Goal: Information Seeking & Learning: Learn about a topic

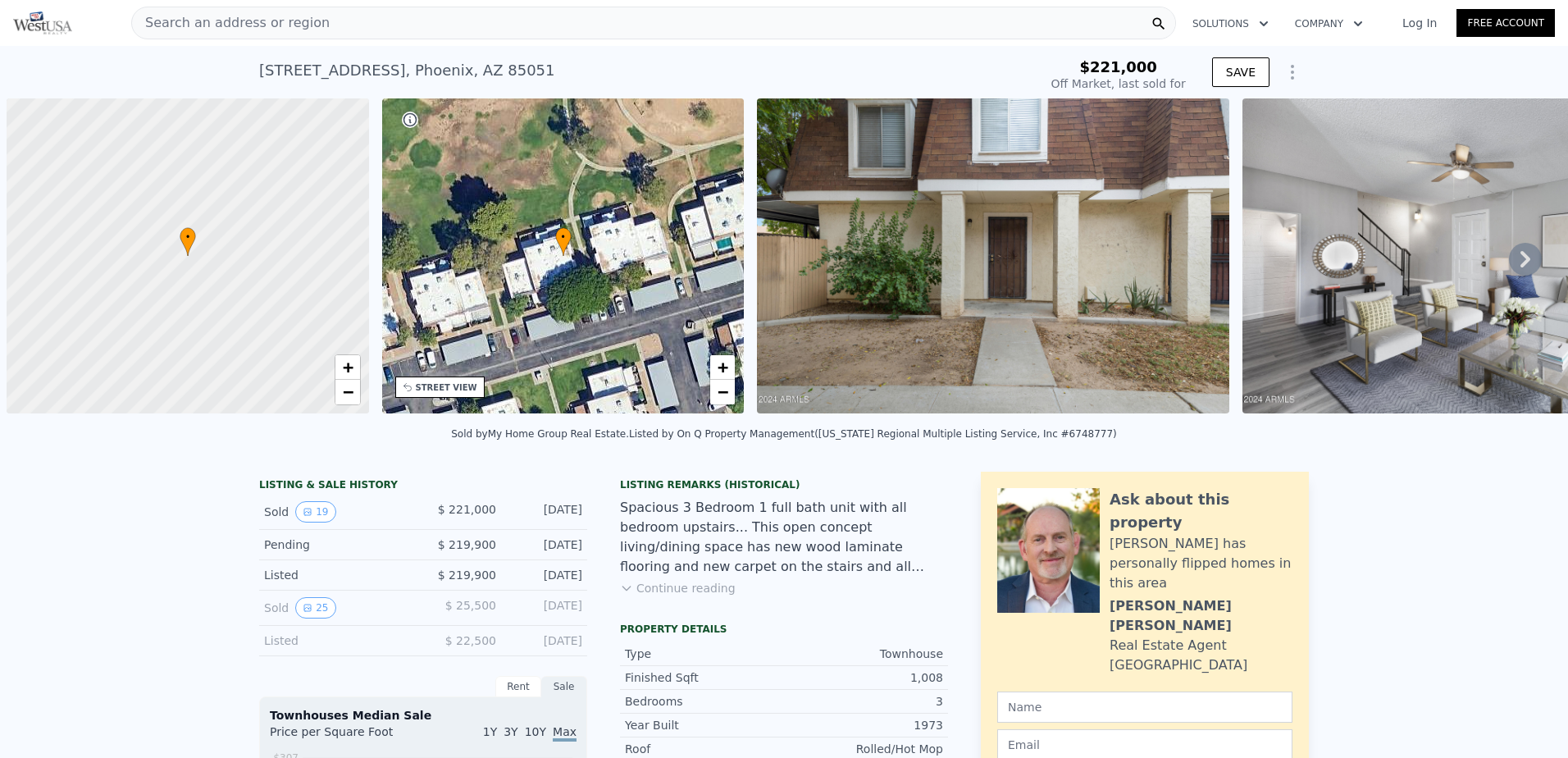
scroll to position [0, 6]
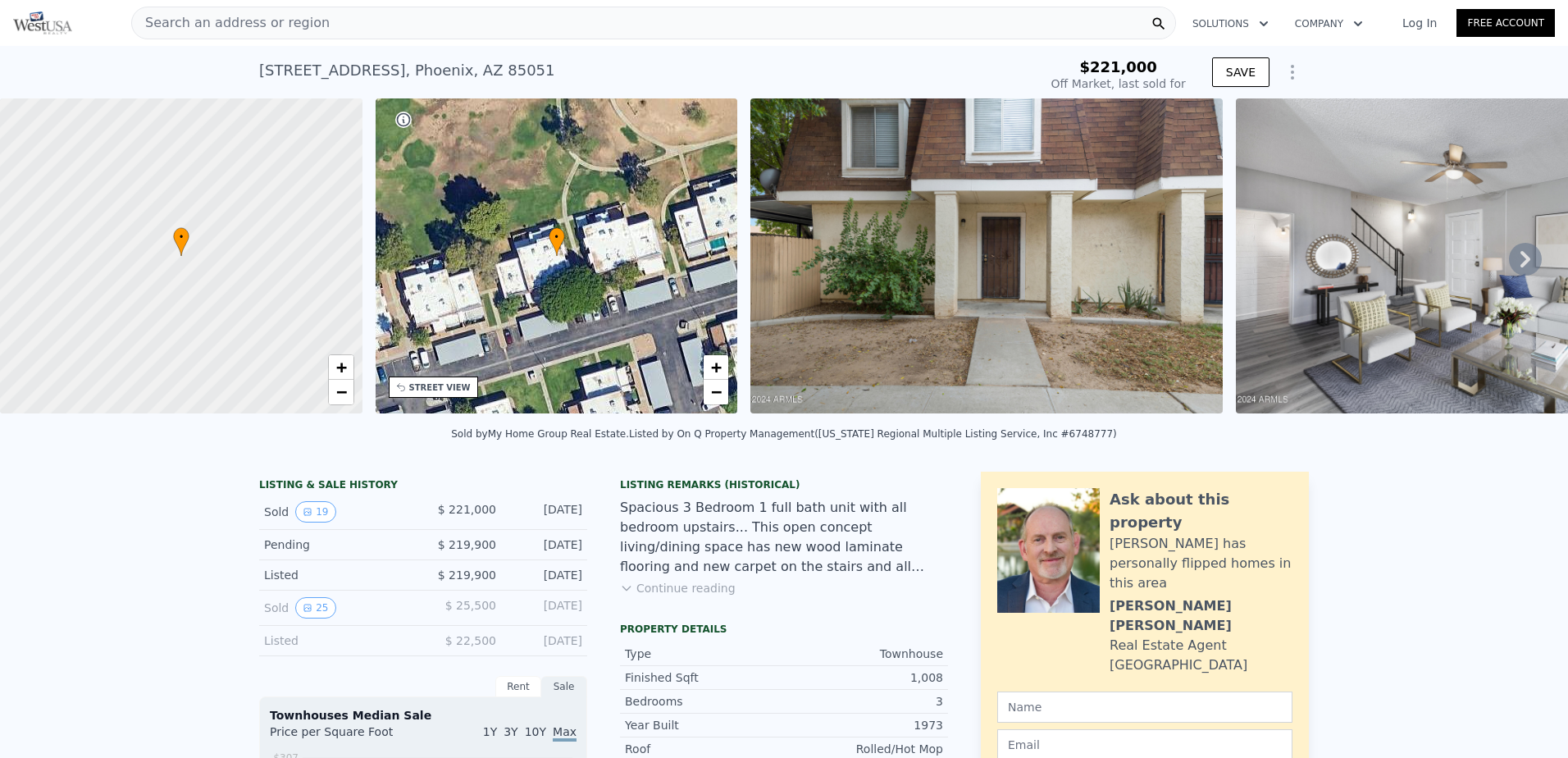
click at [337, 20] on div "Search an address or region" at bounding box center [654, 22] width 1045 height 33
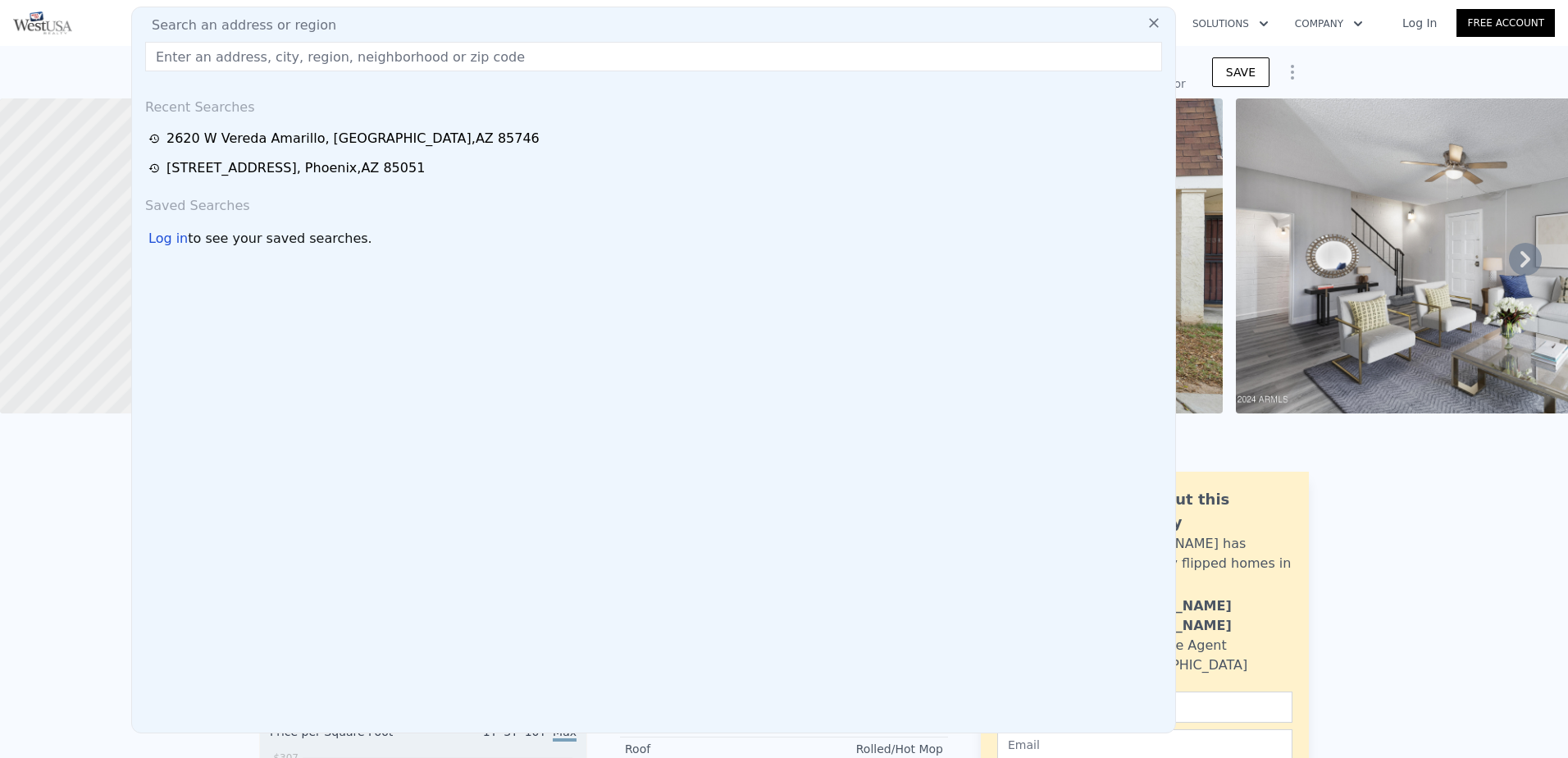
type input "[STREET_ADDRESS]"
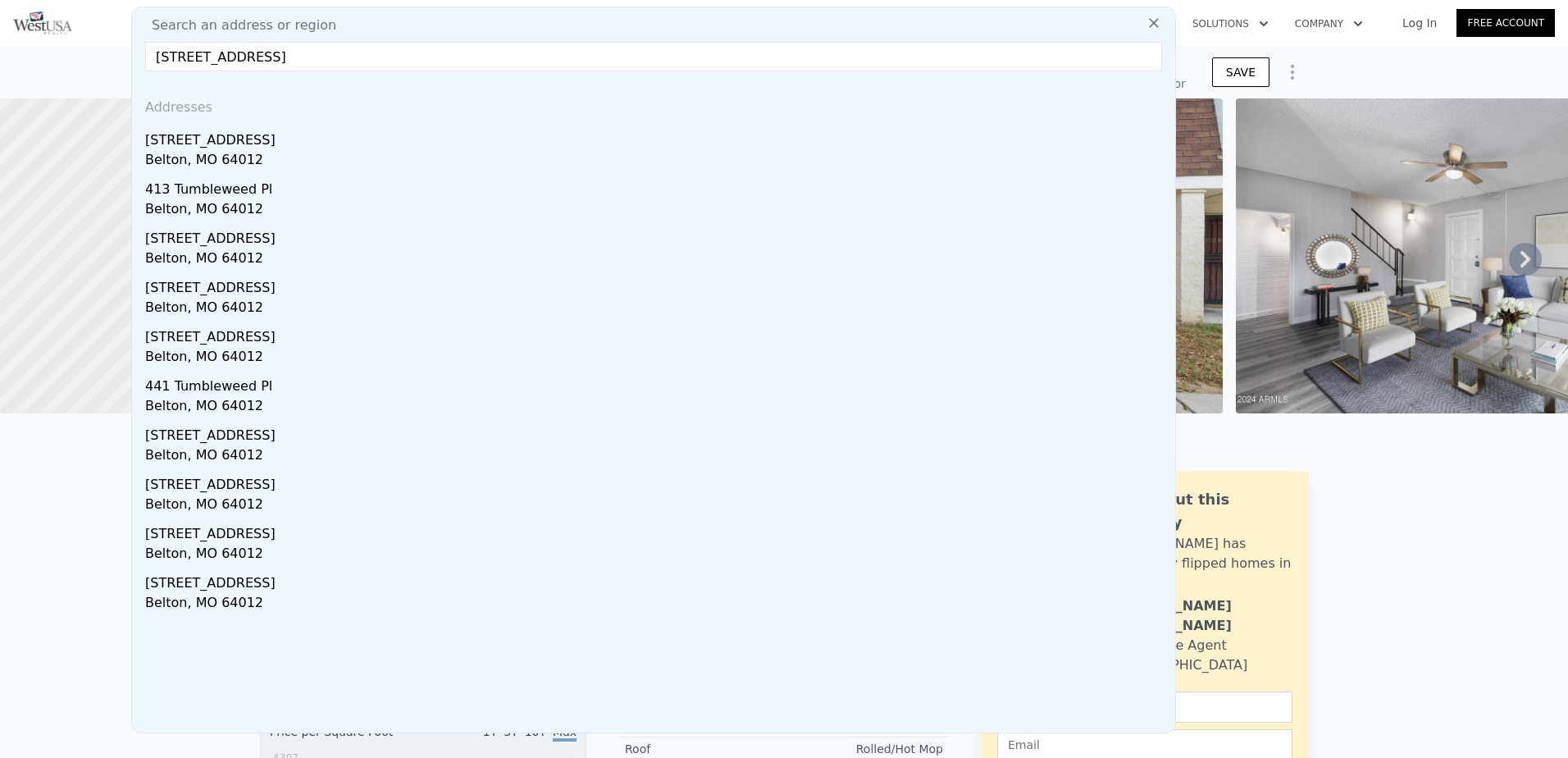
click at [203, 151] on div "Belton, MO 64012" at bounding box center [657, 162] width 1024 height 23
click at [207, 164] on div at bounding box center [181, 257] width 435 height 379
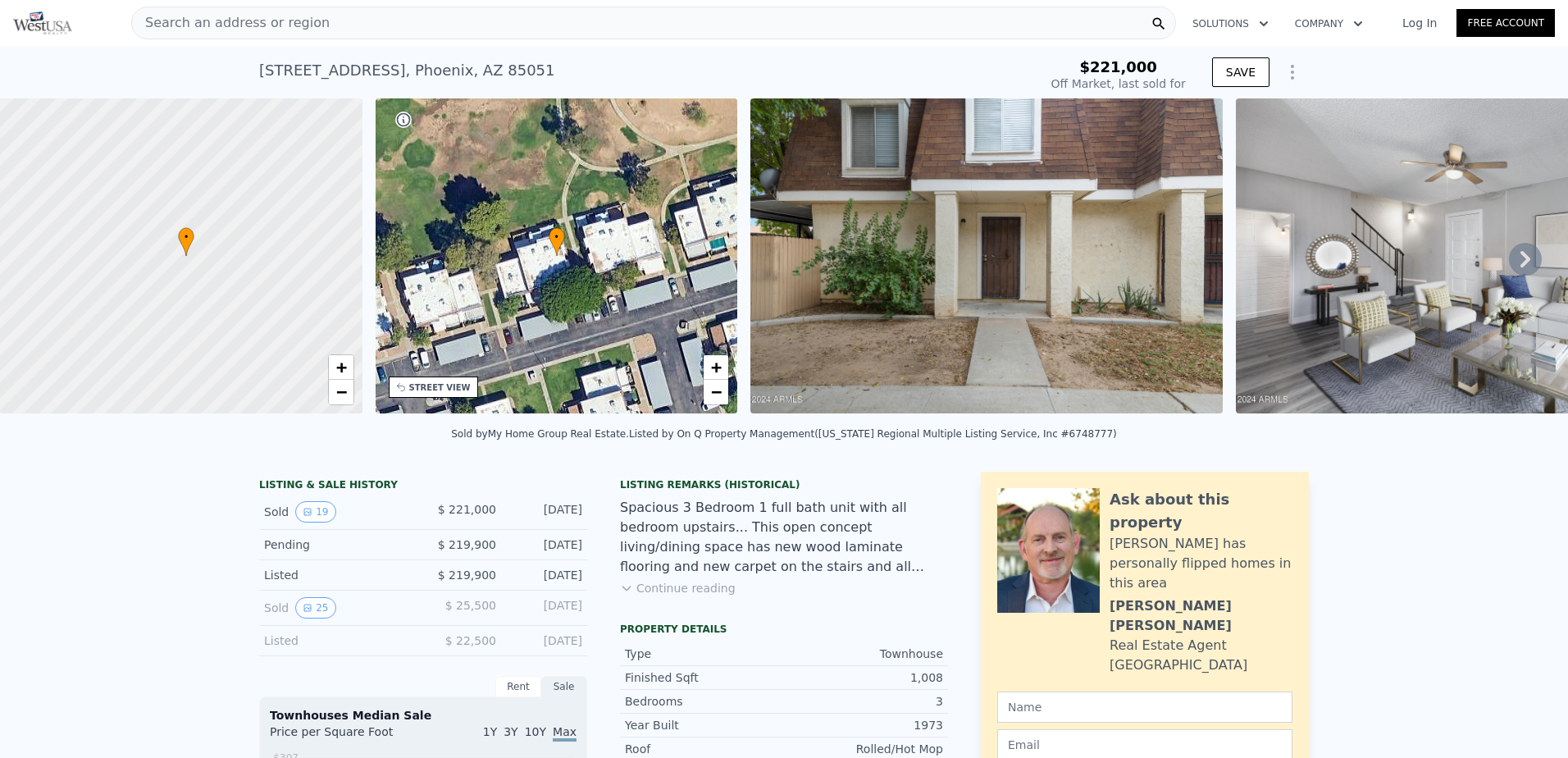
click at [401, 54] on div "[STREET_ADDRESS] Sold [DATE] for $221k" at bounding box center [646, 76] width 773 height 46
click at [208, 140] on div at bounding box center [181, 257] width 435 height 379
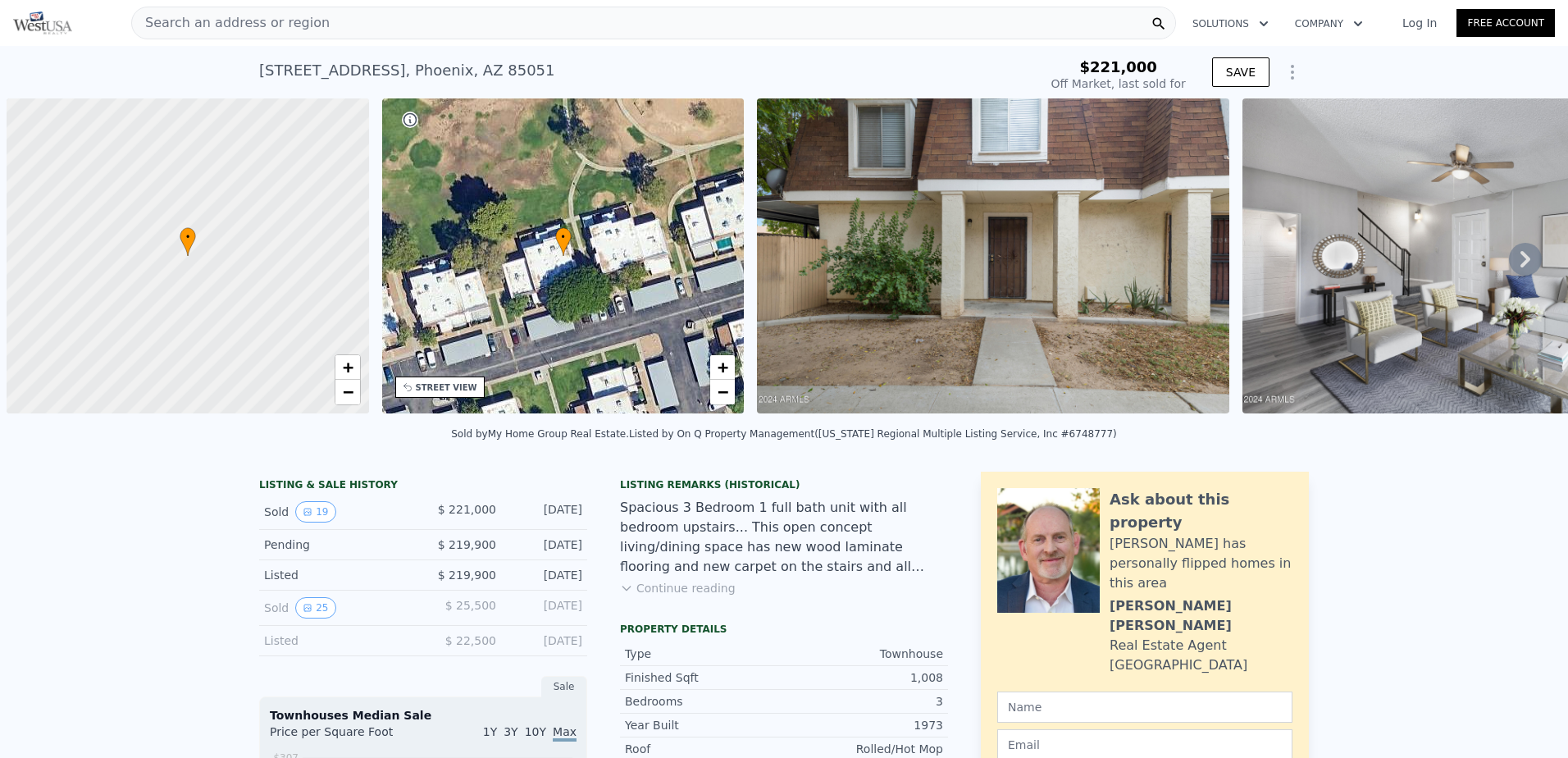
scroll to position [0, 6]
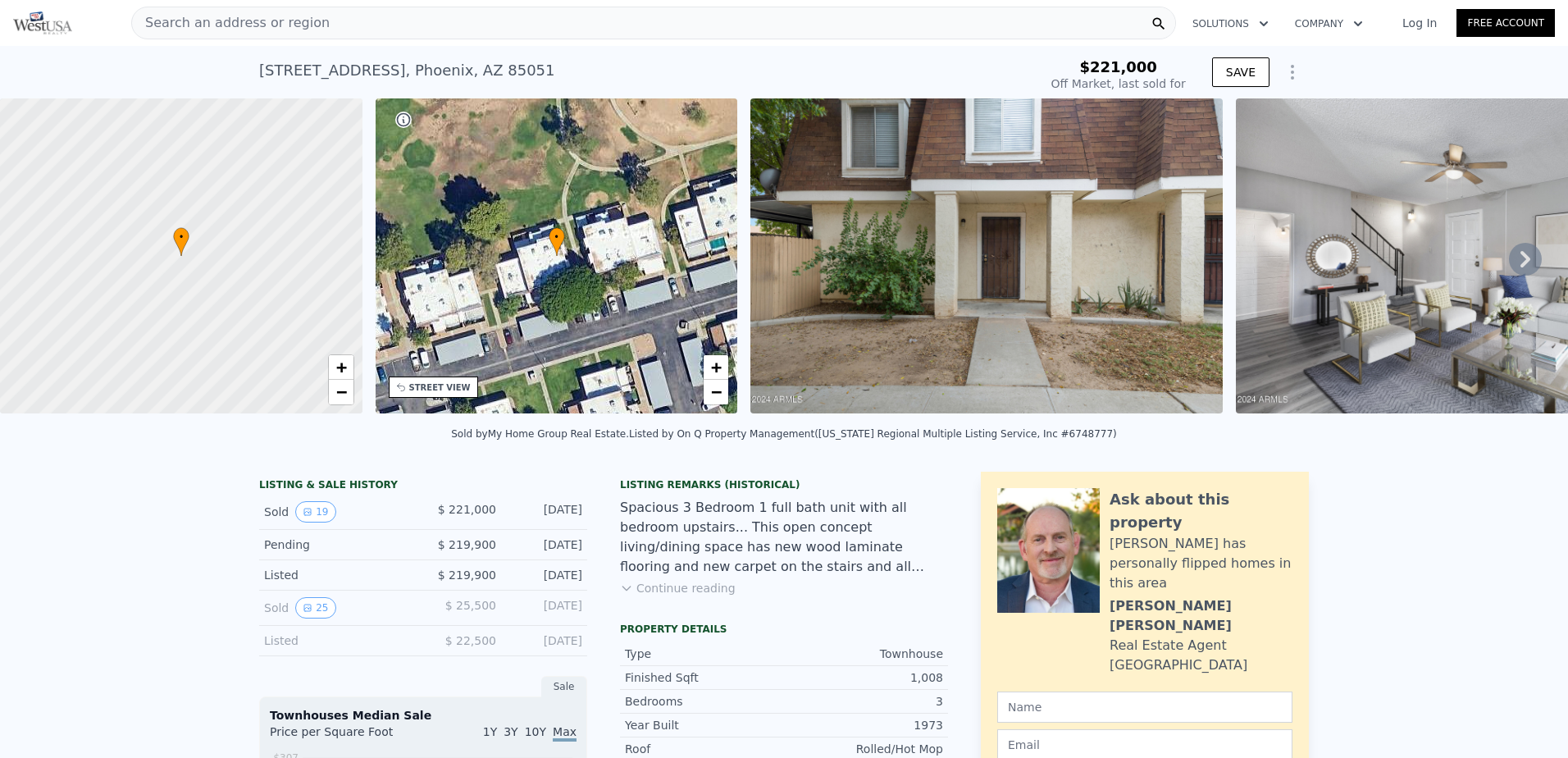
click at [27, 20] on img at bounding box center [43, 23] width 59 height 23
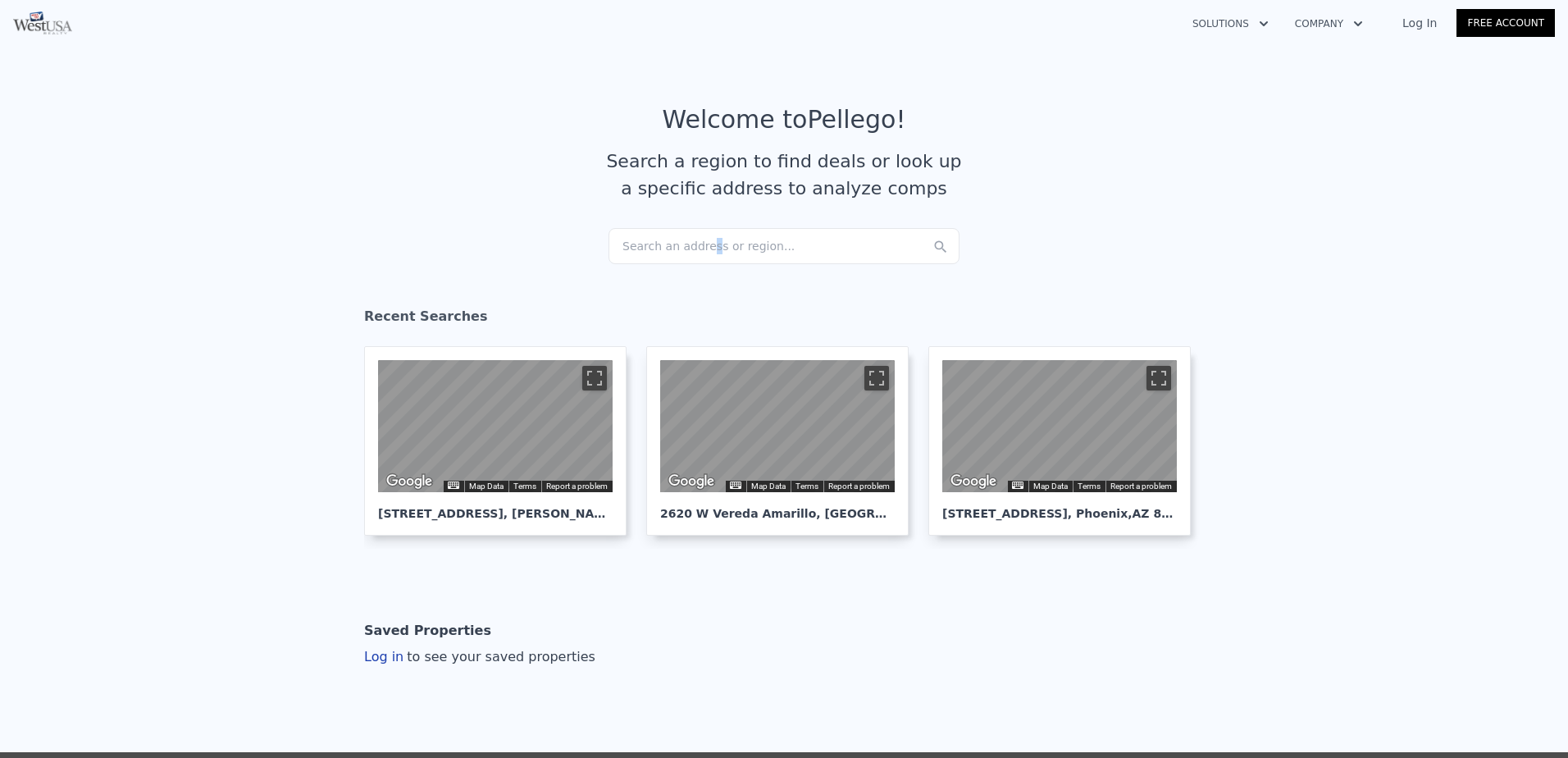
click at [700, 249] on div "Search an address or region..." at bounding box center [784, 246] width 351 height 37
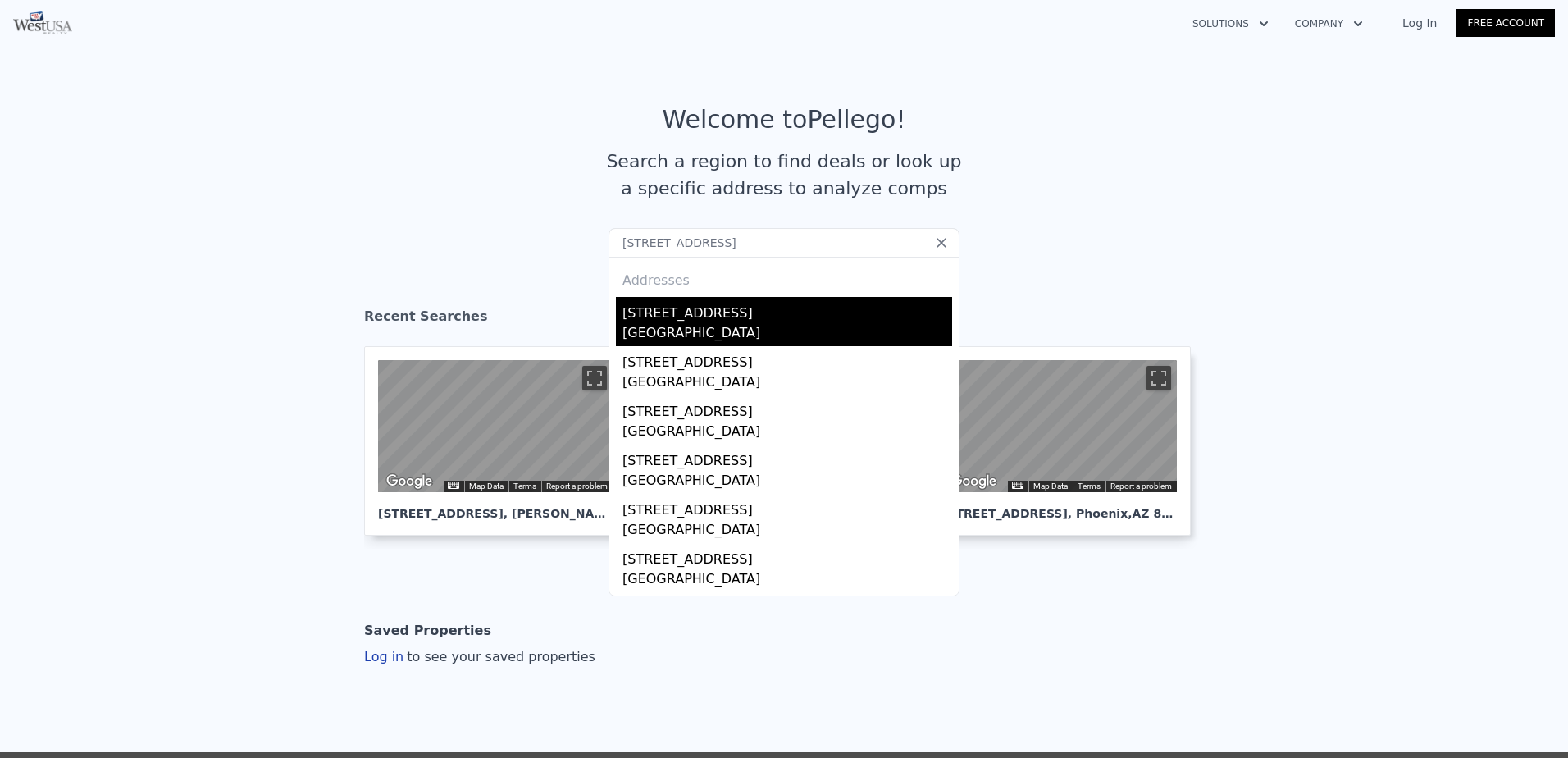
type input "4406 Argyle Dr, Charlotte, NC 28213"
click at [750, 308] on div "4406 W Argyle Dr" at bounding box center [787, 309] width 329 height 26
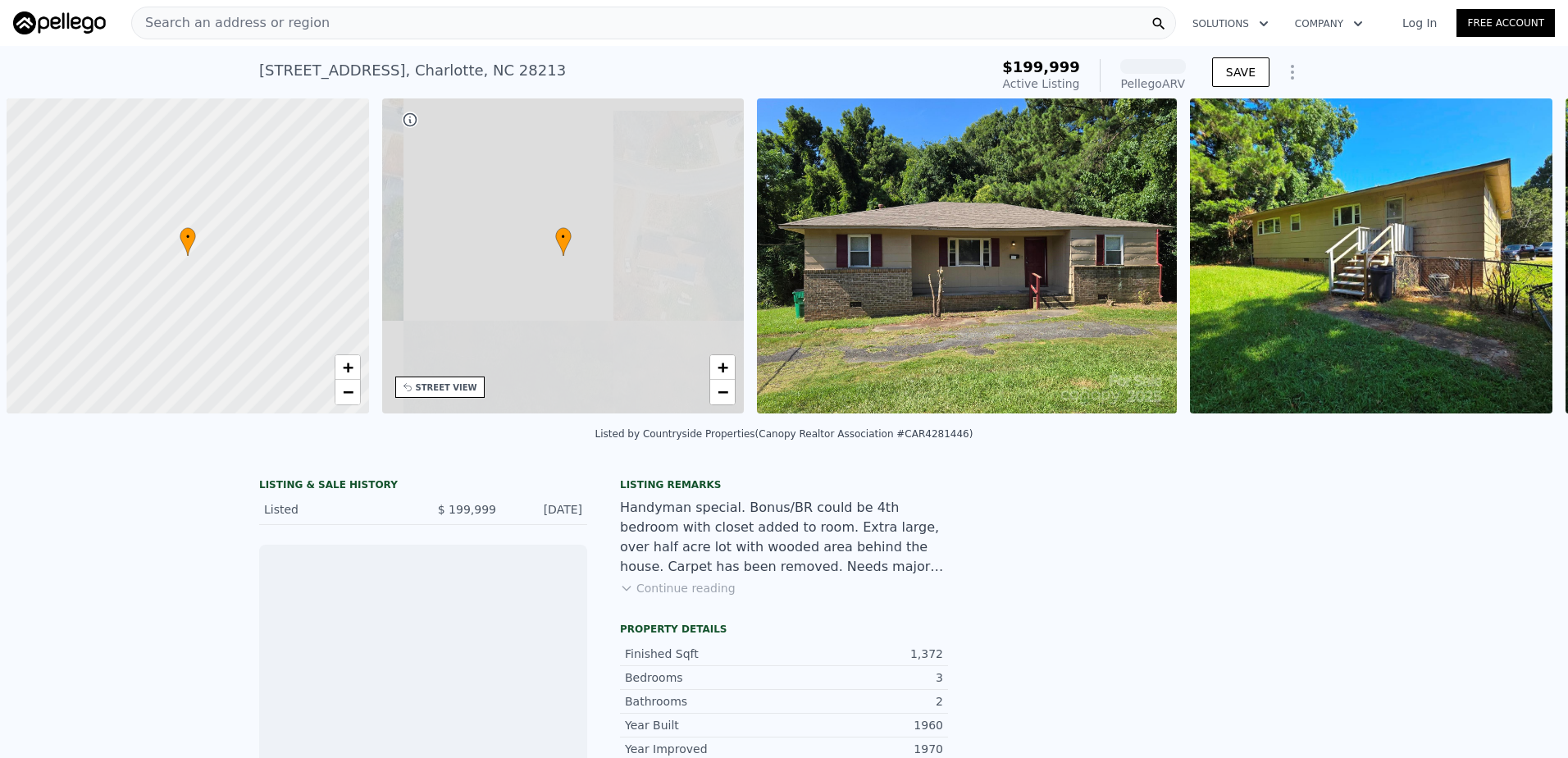
scroll to position [0, 6]
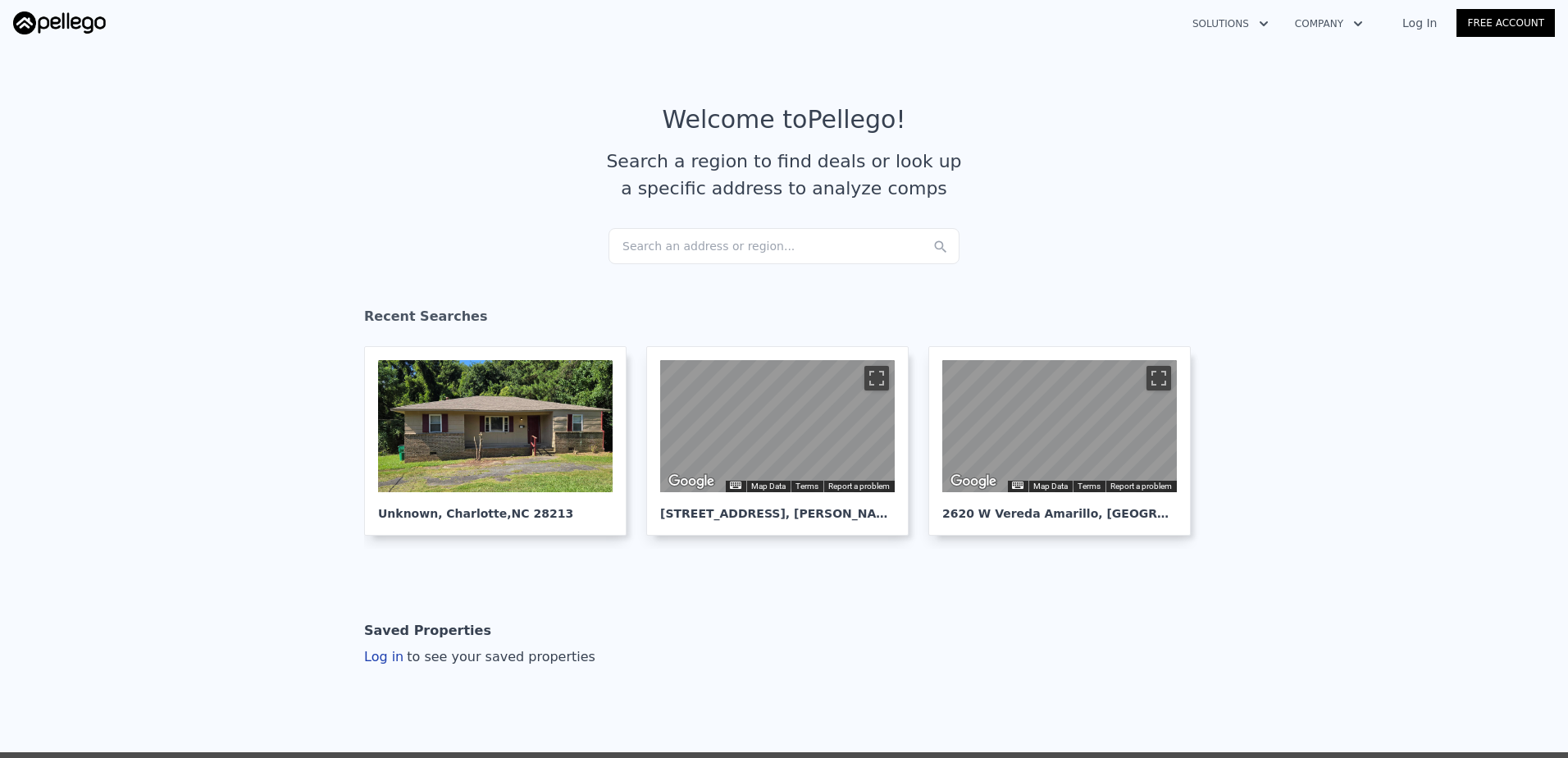
click at [703, 240] on div "Search an address or region..." at bounding box center [784, 246] width 351 height 37
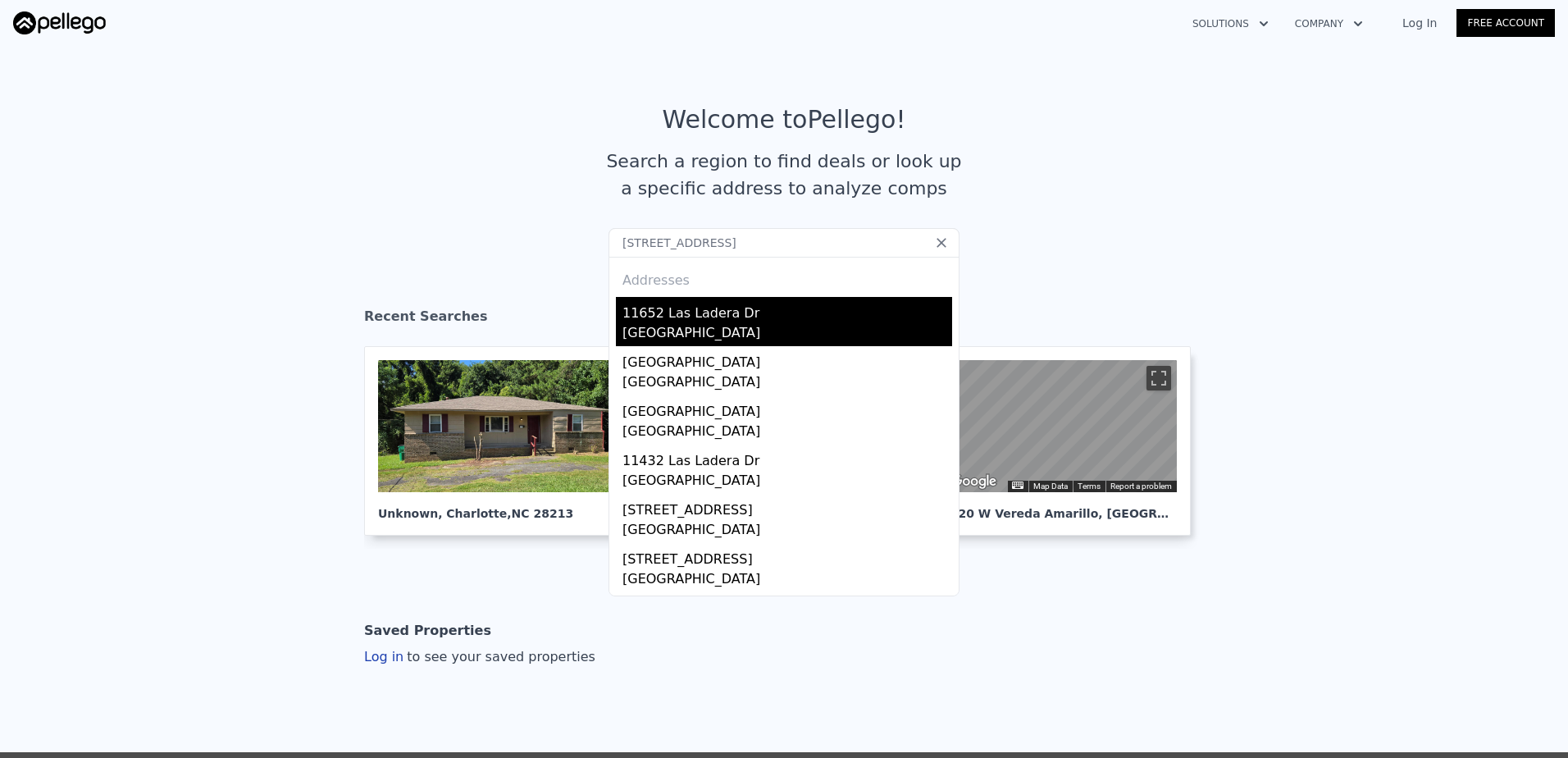
type input "11652 Las Ladera Dr, Florissant, MO 63033"
click at [801, 318] on div "11652 Las Ladera Dr" at bounding box center [787, 309] width 329 height 26
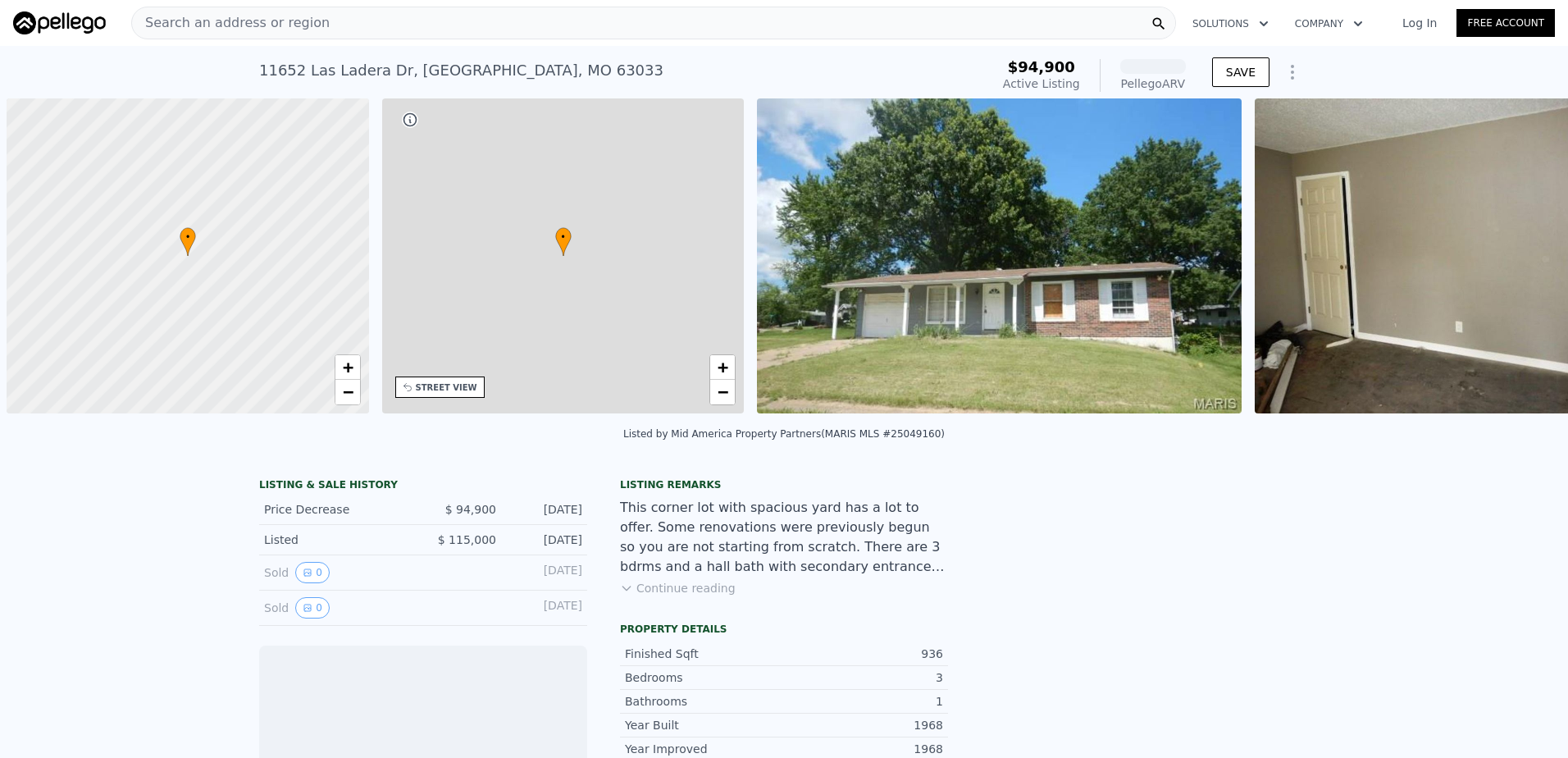
scroll to position [0, 6]
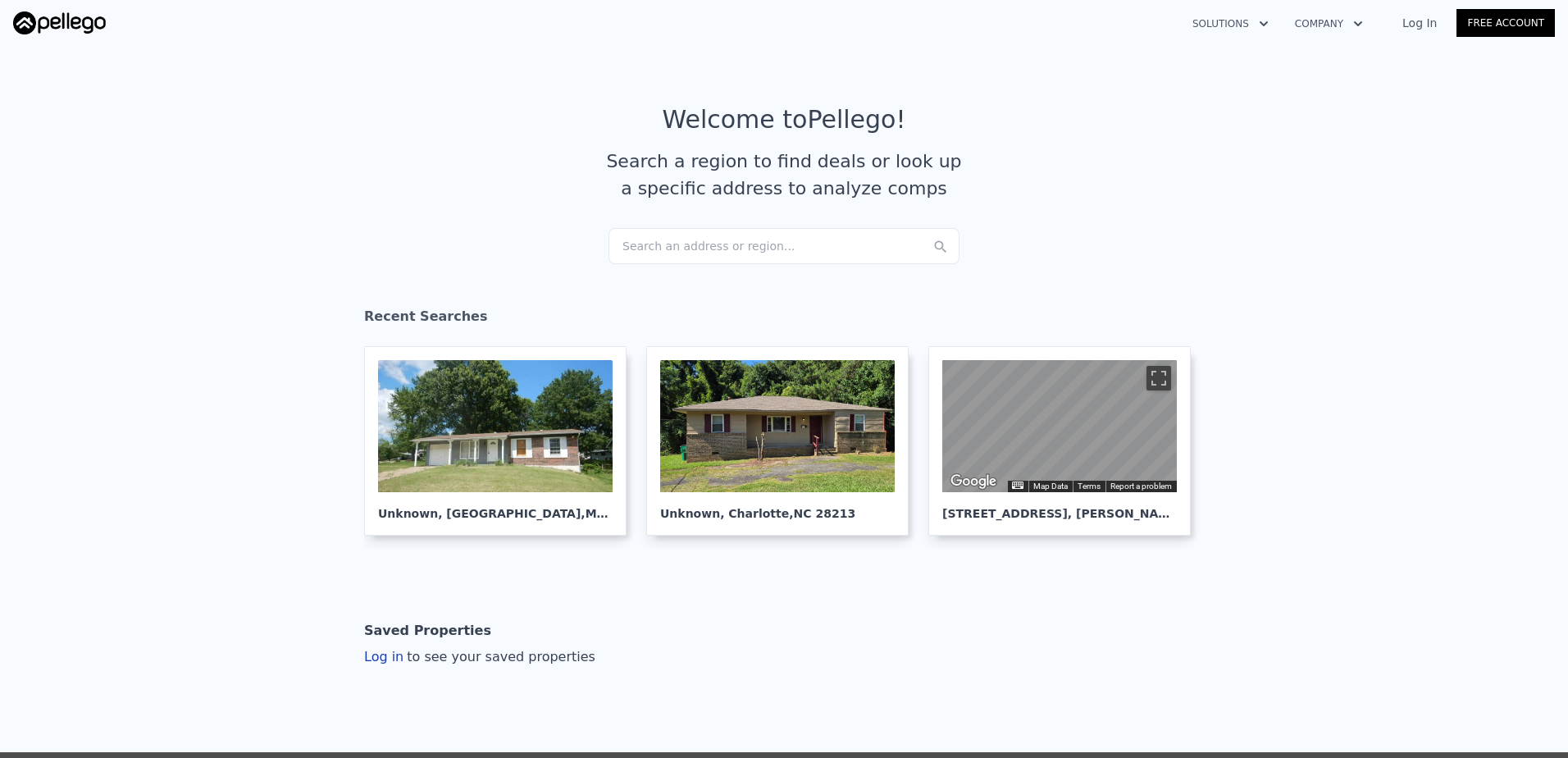
click at [744, 248] on div "Search an address or region..." at bounding box center [784, 246] width 351 height 37
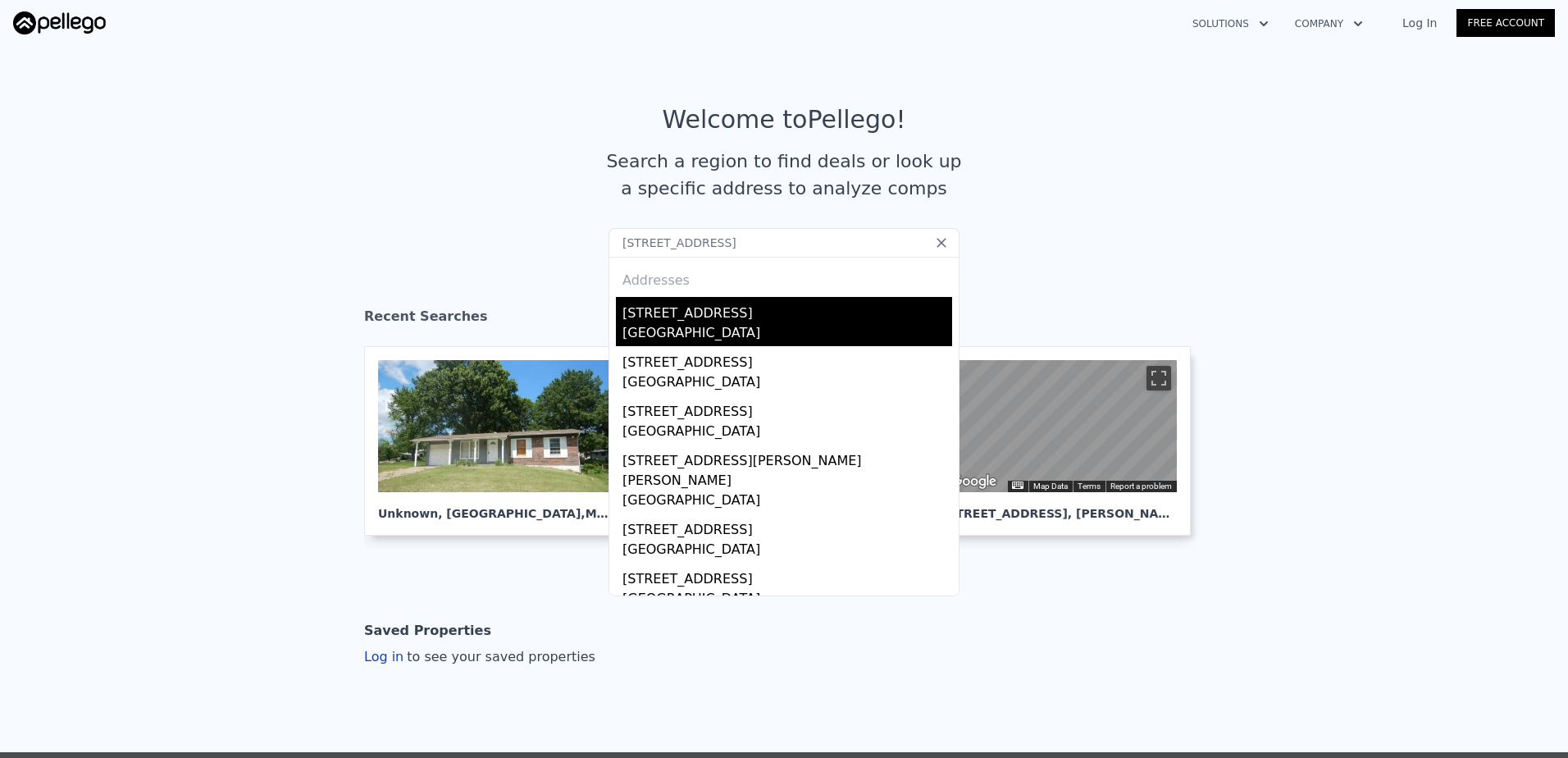
type input "10008 Lakemoor Dr, Saint Louis, MO 63136"
click at [725, 314] on div "10008 Lakemoor Dr" at bounding box center [787, 309] width 329 height 26
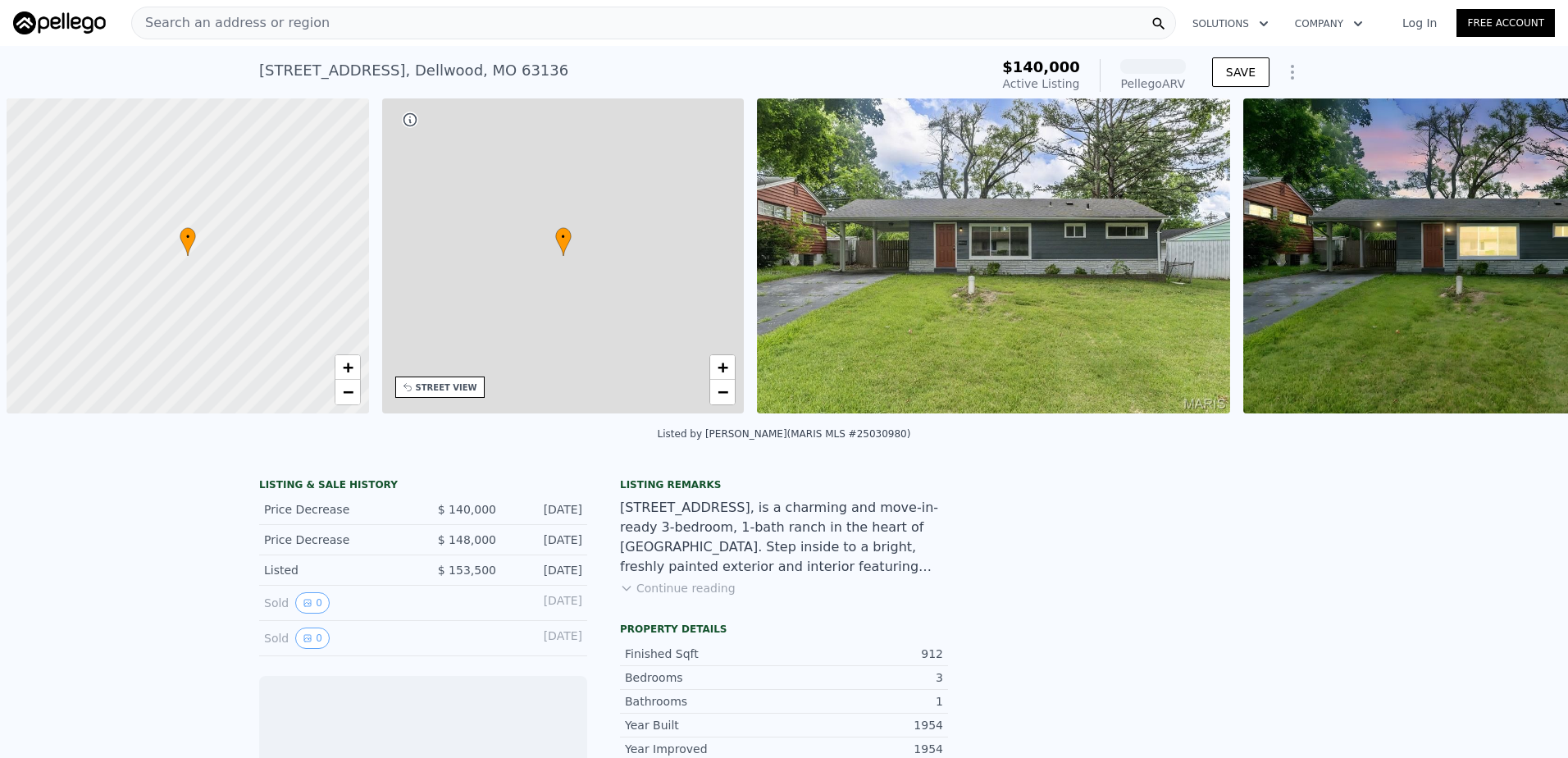
scroll to position [0, 6]
